Goal: Use online tool/utility

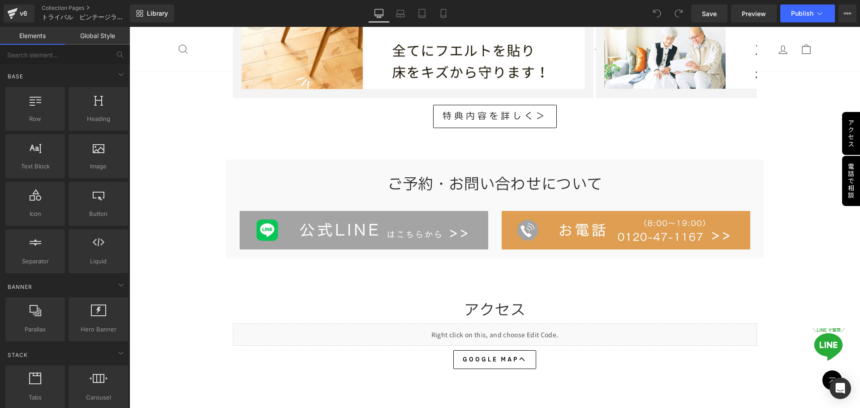
scroll to position [2512, 0]
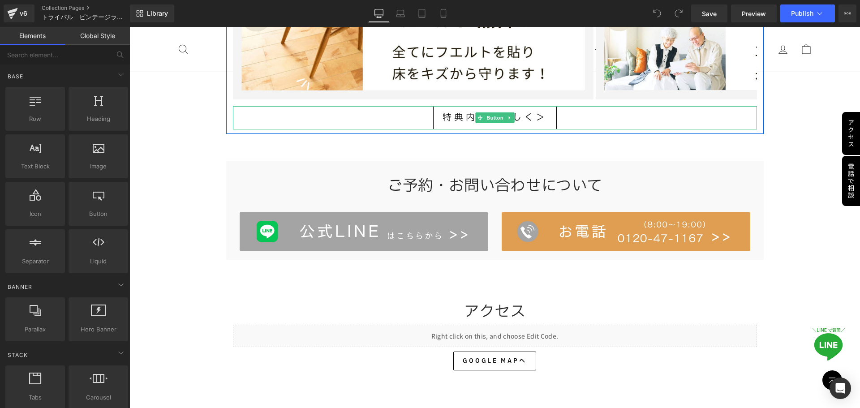
click at [484, 124] on link "特典内容を詳しく＞" at bounding box center [495, 117] width 124 height 23
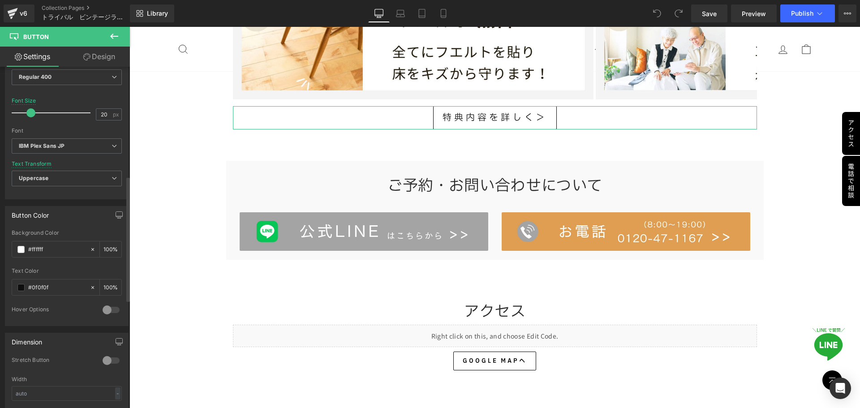
scroll to position [523, 0]
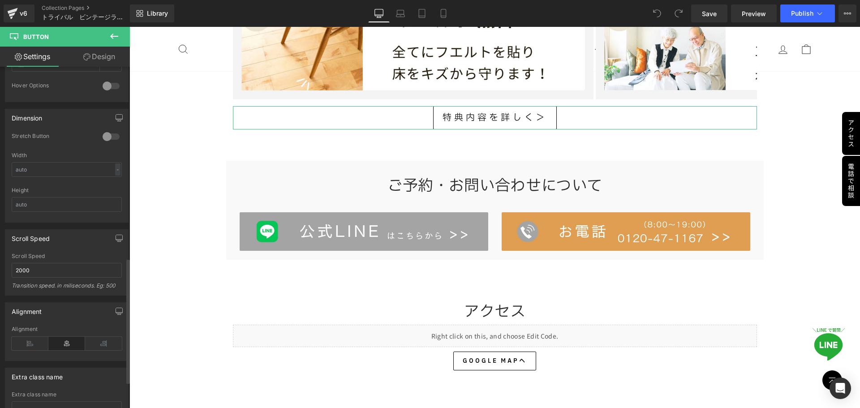
click at [35, 90] on div "Hover Options" at bounding box center [53, 86] width 82 height 9
click at [37, 84] on div "Hover Options" at bounding box center [53, 86] width 82 height 9
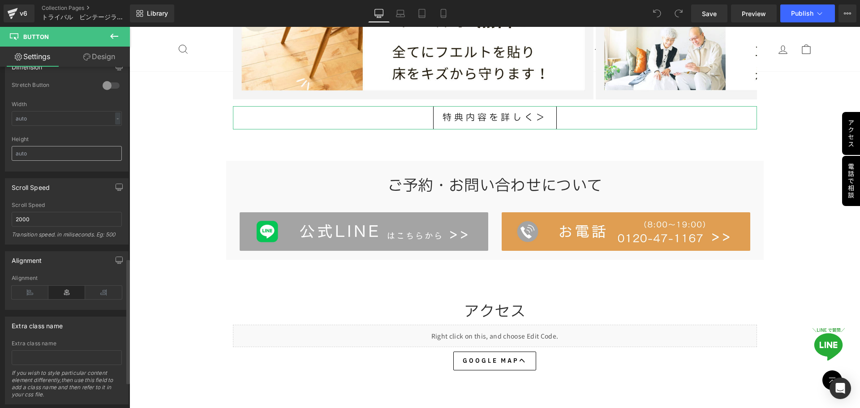
scroll to position [596, 0]
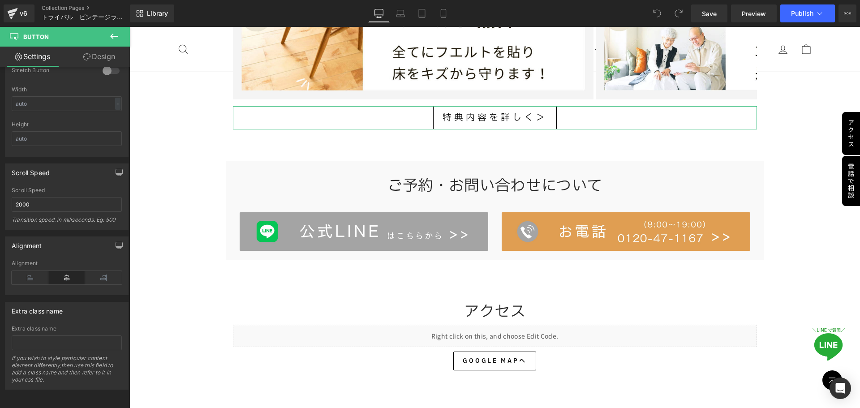
click at [108, 58] on link "Design" at bounding box center [99, 57] width 65 height 20
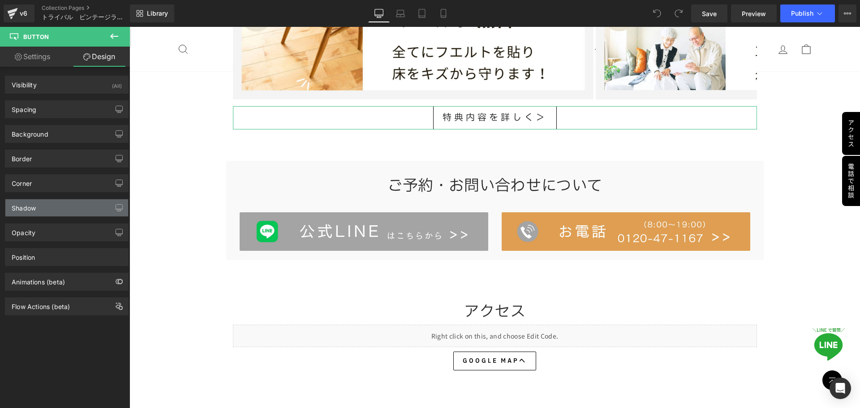
click at [49, 214] on div "Shadow" at bounding box center [66, 207] width 123 height 17
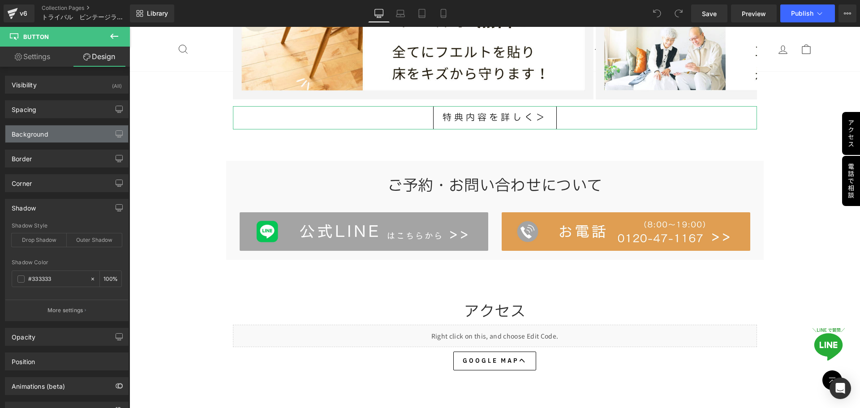
click at [50, 130] on div "Background" at bounding box center [66, 133] width 123 height 17
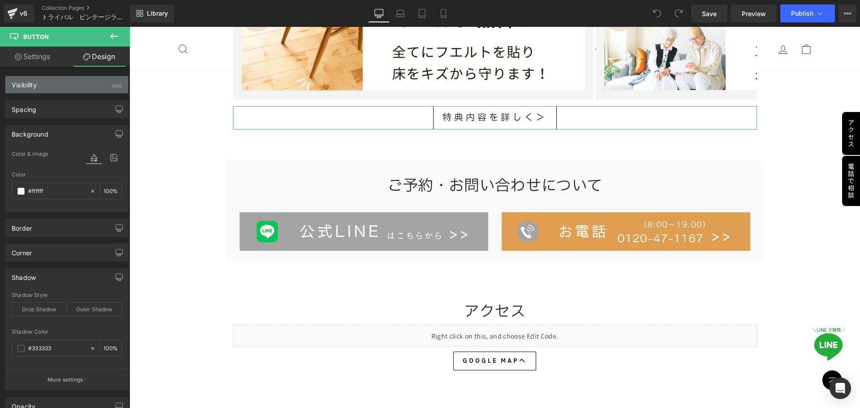
click at [44, 89] on div "Visibility (All)" at bounding box center [66, 84] width 123 height 17
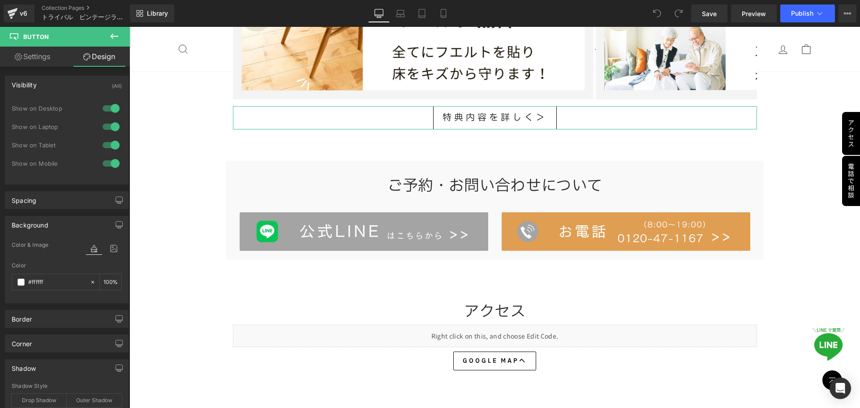
click at [44, 89] on div "Visibility (All)" at bounding box center [66, 84] width 123 height 17
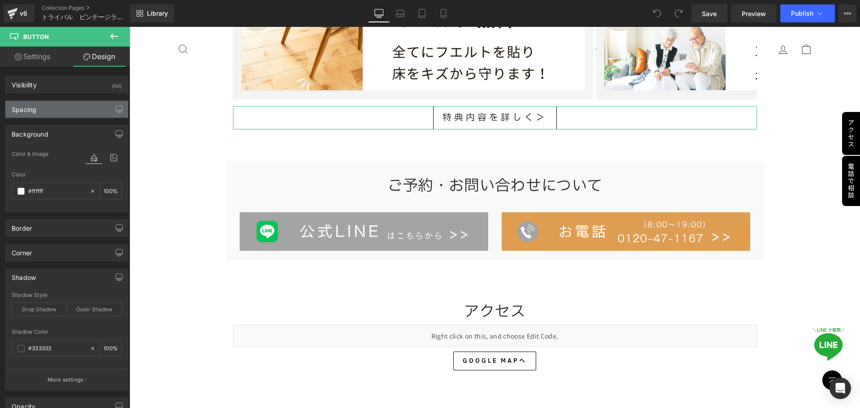
click at [37, 105] on div "Spacing" at bounding box center [66, 109] width 123 height 17
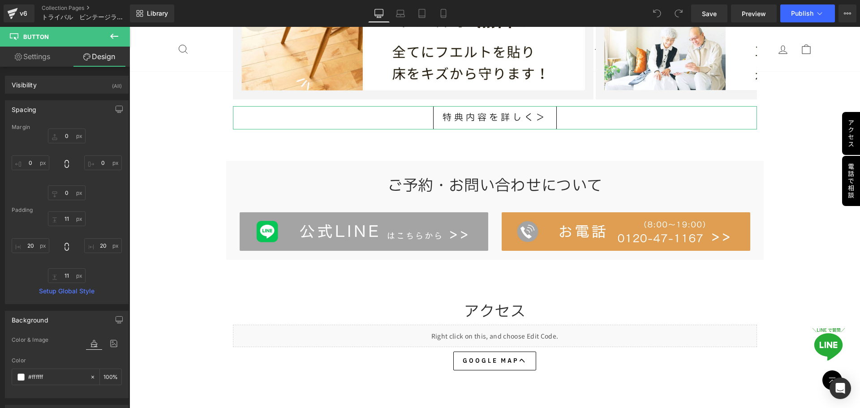
click at [37, 105] on div "Spacing" at bounding box center [66, 109] width 123 height 17
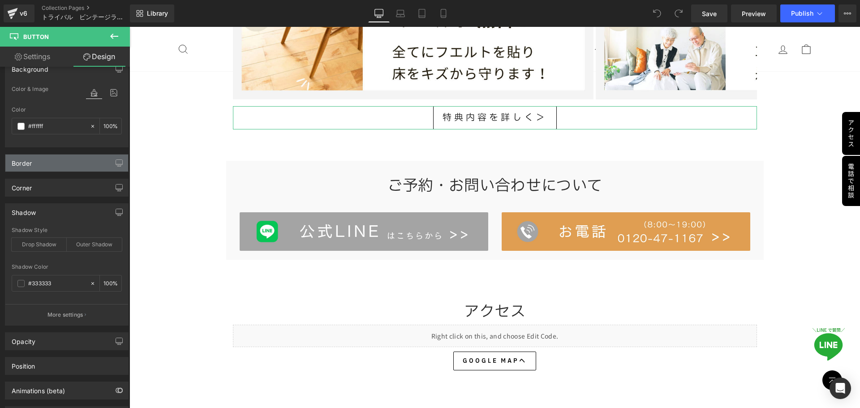
scroll to position [106, 0]
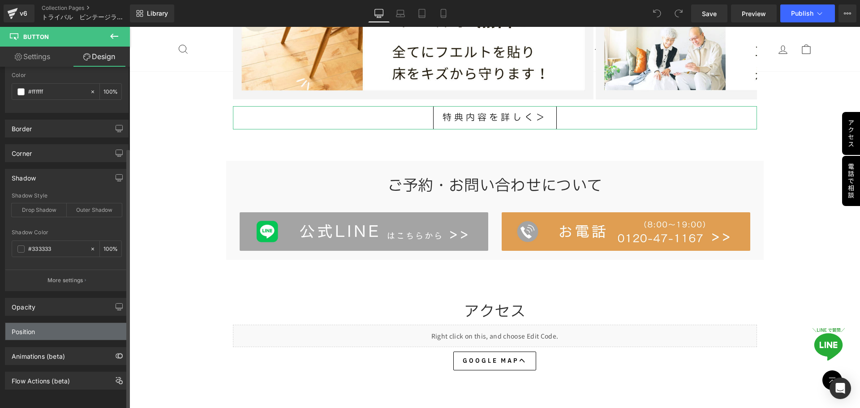
click at [78, 317] on div "Position Advanced option : Please proceed if you have coding knowledge. Relativ…" at bounding box center [67, 328] width 134 height 25
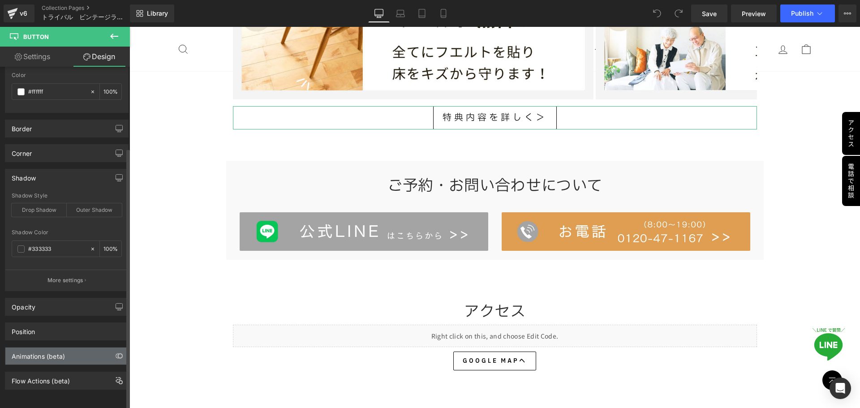
click at [80, 348] on div "Animations (beta)" at bounding box center [66, 356] width 123 height 17
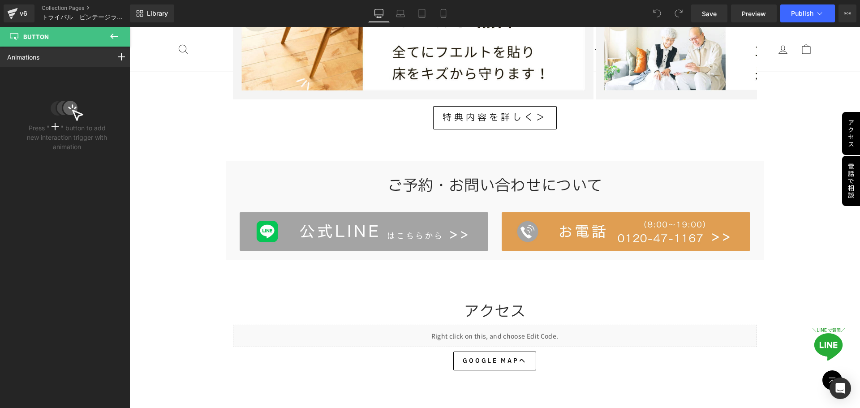
click at [120, 38] on button at bounding box center [114, 37] width 31 height 20
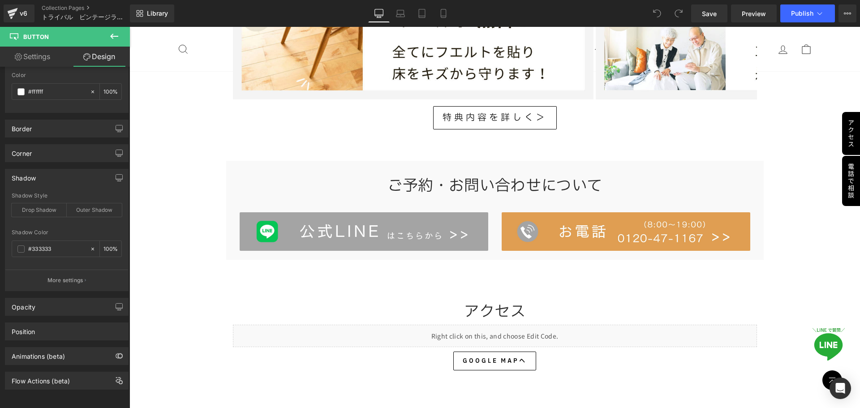
type input "100"
click at [49, 61] on link "Settings" at bounding box center [32, 57] width 65 height 20
type input "100"
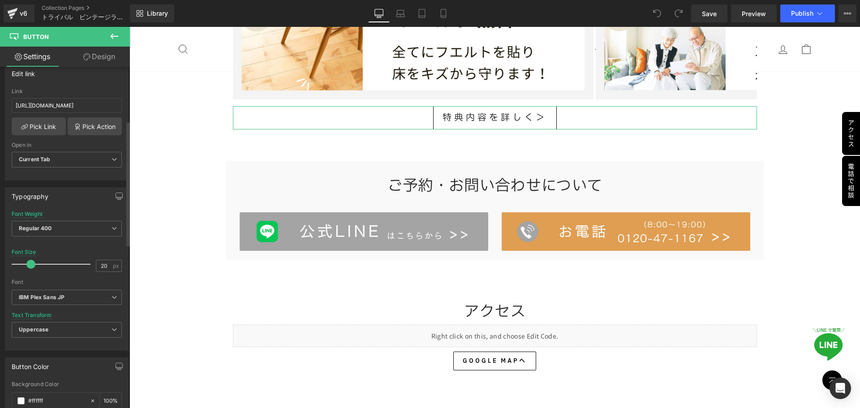
scroll to position [0, 0]
